Goal: Information Seeking & Learning: Understand process/instructions

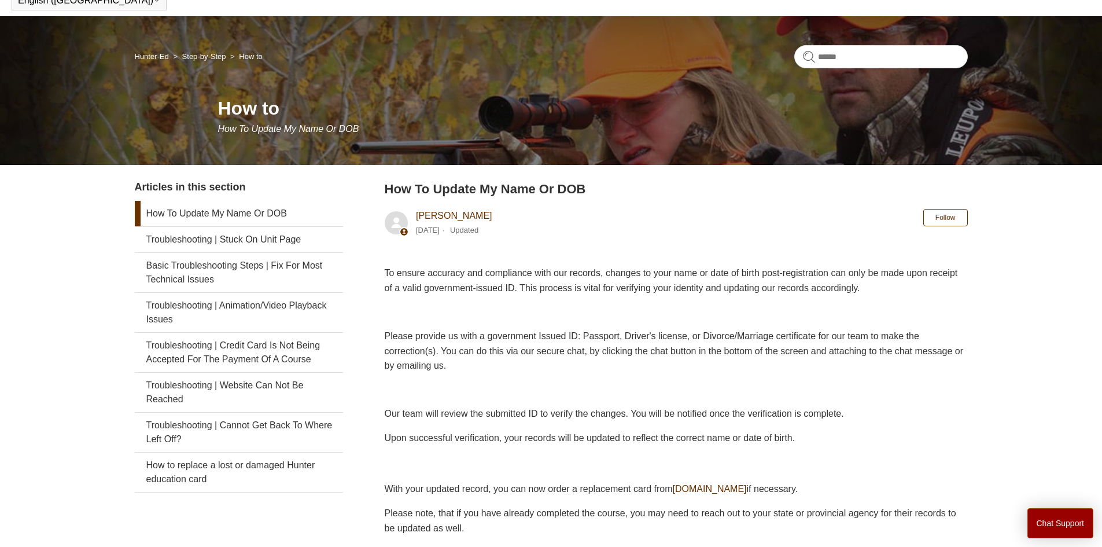
scroll to position [58, 0]
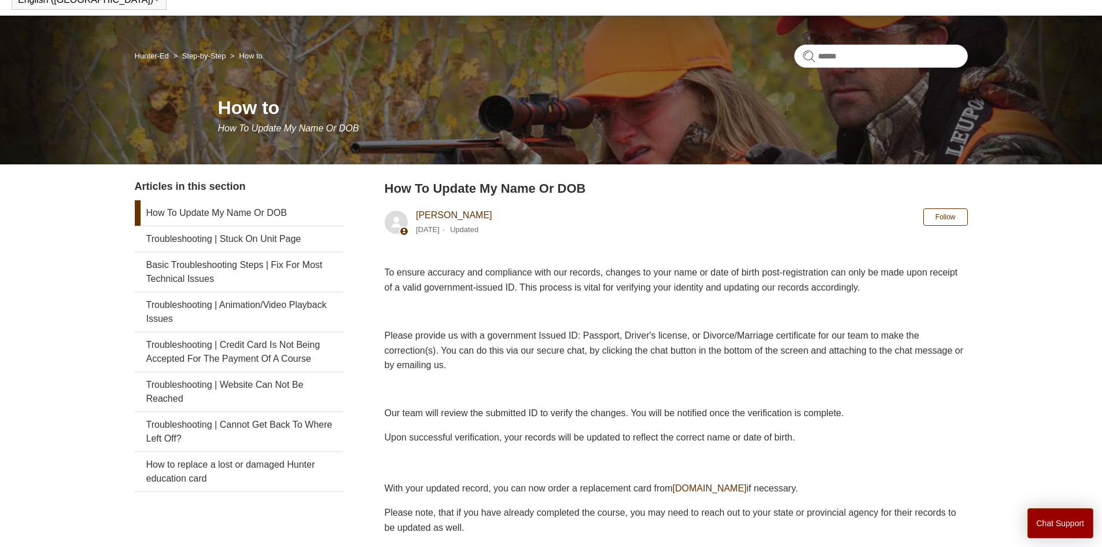
click at [224, 213] on link "How To Update My Name Or DOB" at bounding box center [239, 212] width 208 height 25
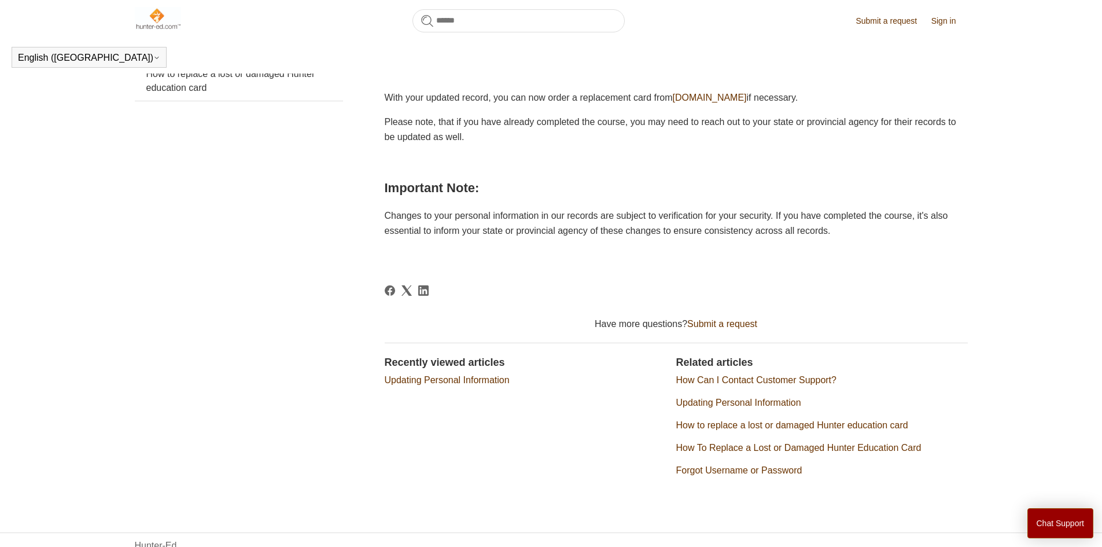
scroll to position [450, 0]
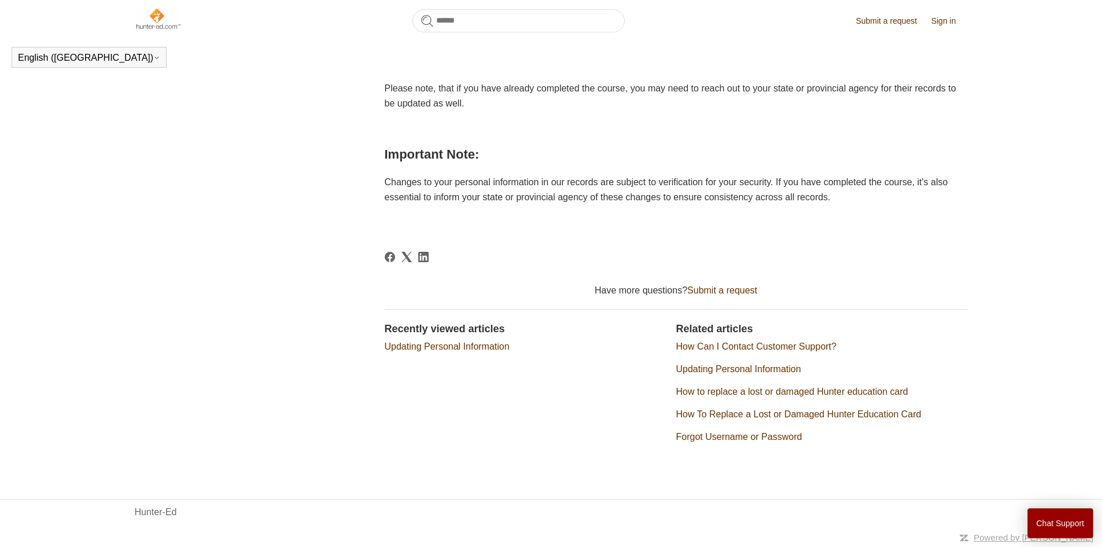
click at [791, 367] on link "Updating Personal Information" at bounding box center [738, 369] width 125 height 10
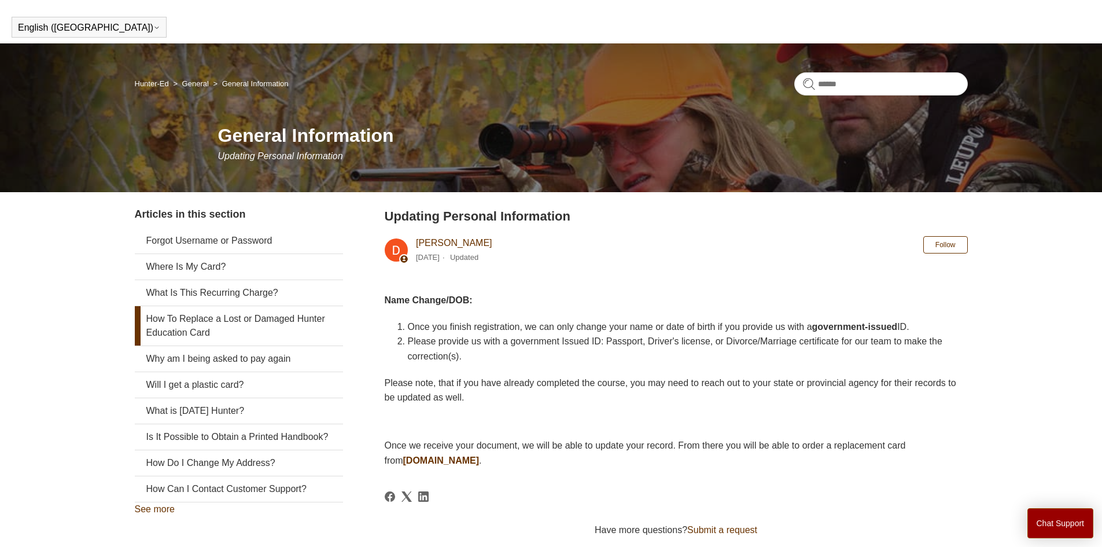
scroll to position [58, 0]
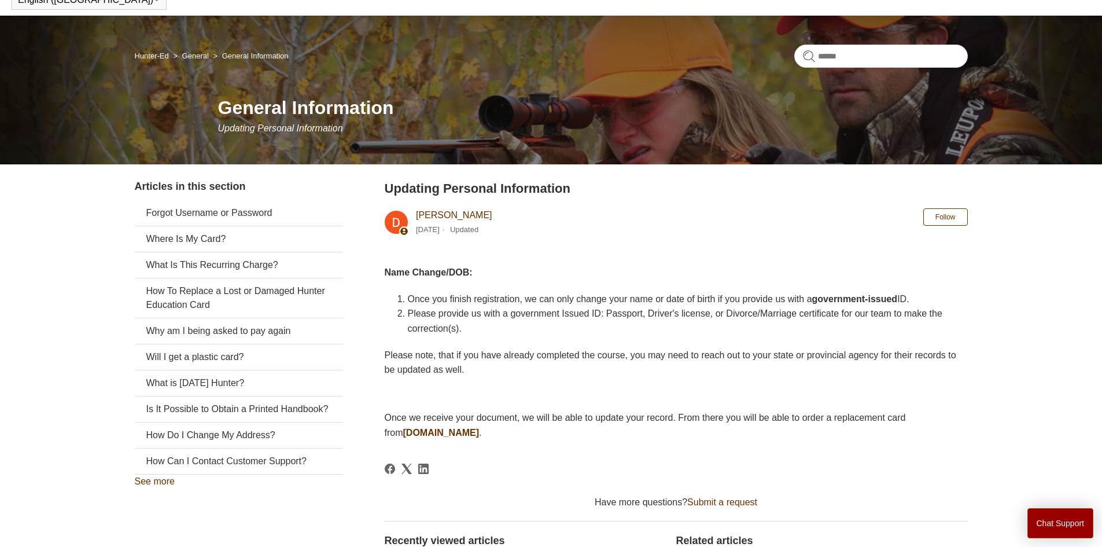
click at [489, 451] on article "Updating Personal Information Deborah Fagan 1 year ago Updated Follow Not yet f…" at bounding box center [676, 427] width 583 height 497
